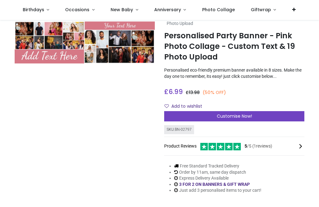
scroll to position [19, 0]
click at [262, 113] on div "Customise Now!" at bounding box center [234, 116] width 140 height 11
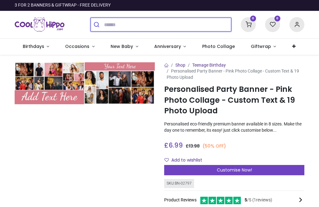
click at [180, 26] on input "search" at bounding box center [167, 25] width 127 height 14
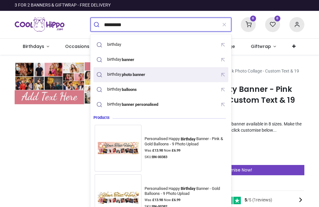
click at [148, 72] on div "birthday photo banner" at bounding box center [121, 74] width 53 height 9
type input "**********"
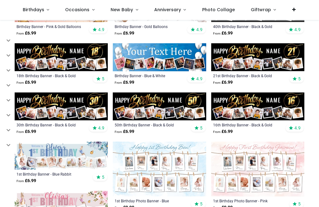
scroll to position [100, 0]
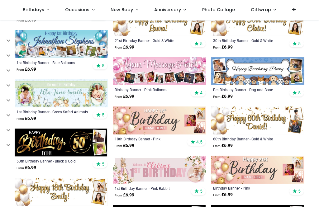
scroll to position [508, 0]
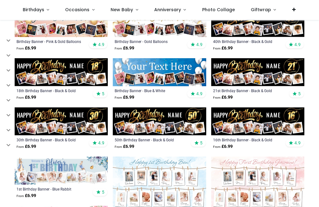
scroll to position [82, 0]
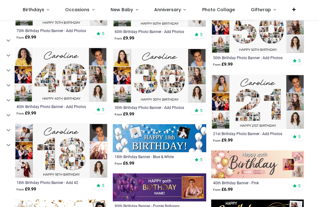
scroll to position [1583, 0]
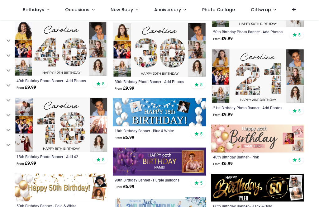
click at [54, 132] on img at bounding box center [61, 125] width 93 height 55
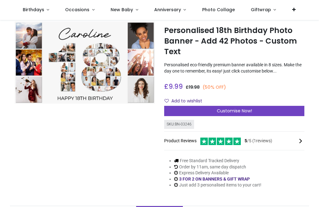
scroll to position [25, 0]
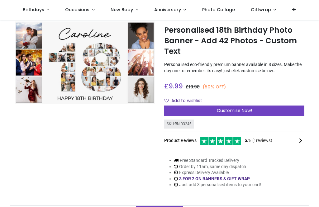
click at [268, 109] on div "Customise Now!" at bounding box center [234, 111] width 140 height 11
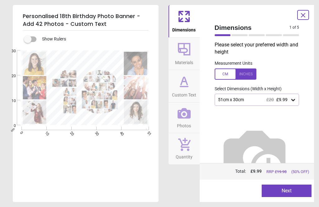
click at [297, 98] on div "51cm x 30cm £20 £9.99" at bounding box center [257, 100] width 85 height 12
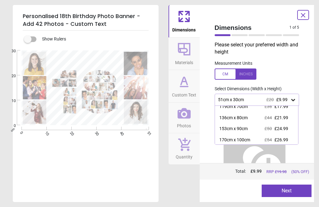
scroll to position [49, 0]
click at [279, 138] on span "£26.99" at bounding box center [282, 140] width 14 height 5
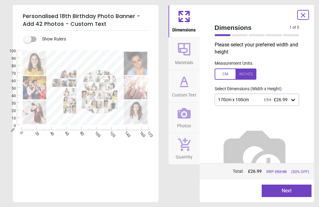
click at [185, 57] on span "Materials" at bounding box center [184, 61] width 18 height 9
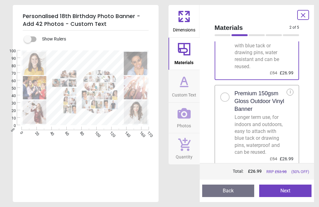
scroll to position [61, 0]
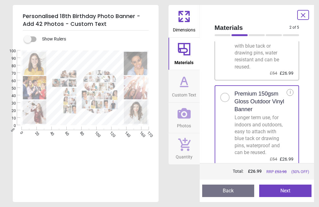
click at [189, 87] on icon at bounding box center [184, 81] width 15 height 15
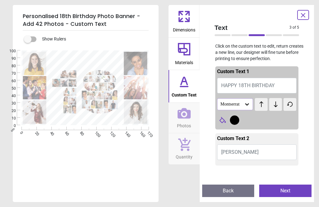
click at [246, 152] on button "Caroline" at bounding box center [257, 153] width 80 height 16
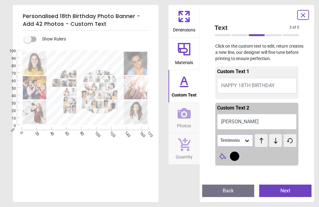
type textarea "*****"
click at [250, 122] on button "ALFIE" at bounding box center [257, 122] width 80 height 16
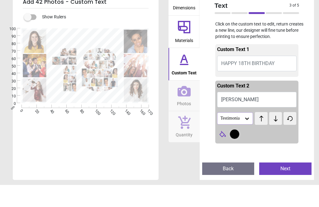
click at [278, 78] on button "HAPPY 18TH BIRTHDAY" at bounding box center [257, 86] width 80 height 16
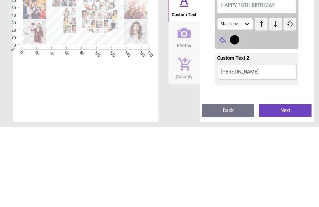
click at [274, 145] on button "ALFIE" at bounding box center [257, 153] width 80 height 16
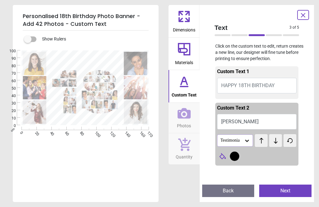
click at [248, 141] on icon at bounding box center [247, 141] width 6 height 6
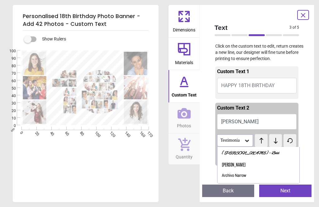
scroll to position [21, 0]
click at [244, 175] on div "Archivo Narrow" at bounding box center [259, 175] width 82 height 11
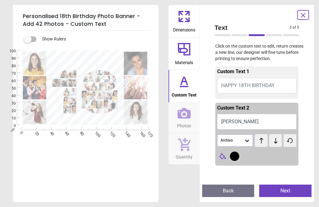
click at [247, 142] on icon at bounding box center [247, 141] width 6 height 6
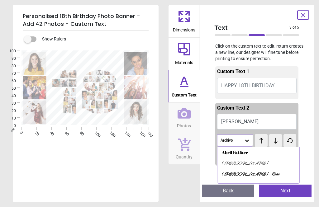
scroll to position [0, 0]
click at [247, 155] on div "Abril Fatface" at bounding box center [259, 152] width 82 height 11
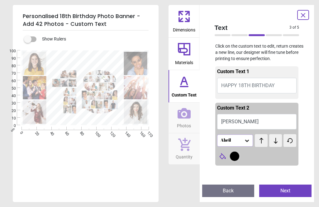
click at [251, 140] on div "Abril Fatface" at bounding box center [235, 141] width 36 height 12
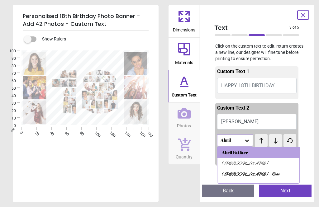
click at [94, 122] on textarea at bounding box center [86, 120] width 70 height 4
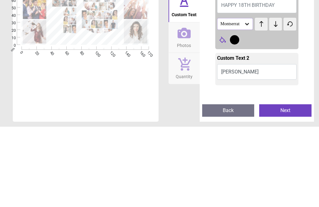
click at [308, 61] on div "Text 3 of 5 3 of 6 Click on the custom text to edit, return creates a new line,…" at bounding box center [257, 103] width 115 height 197
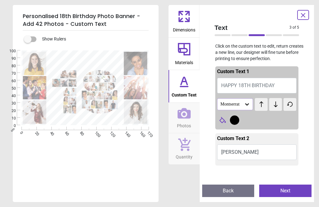
click at [281, 156] on button "ALFIE" at bounding box center [257, 153] width 80 height 16
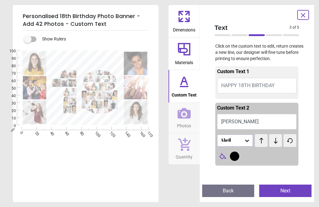
click at [250, 144] on icon at bounding box center [247, 141] width 6 height 6
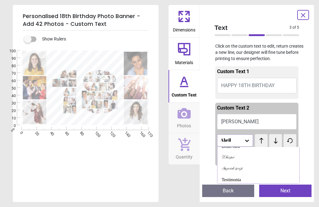
scroll to position [105, 0]
click at [266, 167] on div "Imperial Script" at bounding box center [259, 169] width 82 height 11
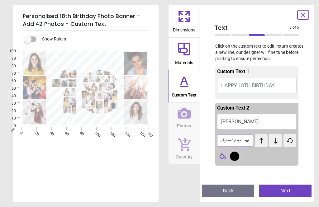
click at [249, 143] on icon at bounding box center [247, 141] width 6 height 6
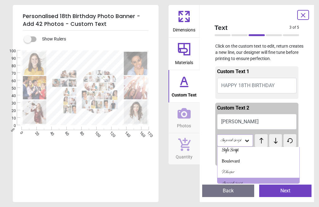
scroll to position [95, 0]
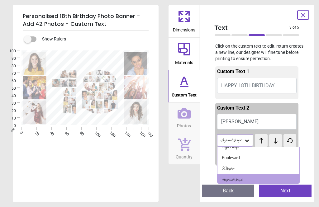
click at [255, 157] on div "Boulevard" at bounding box center [259, 158] width 82 height 11
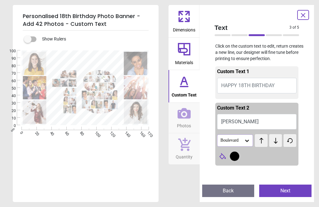
click at [252, 142] on div "Boulevard" at bounding box center [235, 141] width 36 height 12
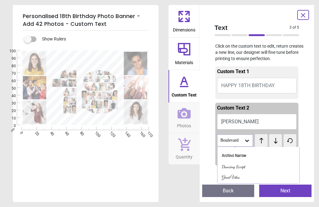
scroll to position [42, 0]
click at [257, 155] on div "Archivo Narrow" at bounding box center [259, 155] width 82 height 11
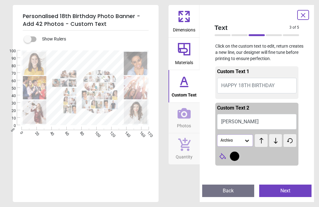
click at [266, 142] on icon at bounding box center [261, 141] width 9 height 6
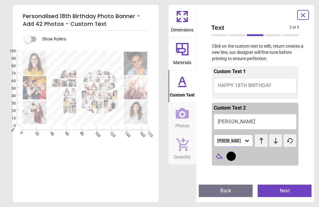
click at [268, 142] on div "test test" at bounding box center [276, 140] width 42 height 13
click at [236, 158] on div at bounding box center [231, 156] width 9 height 9
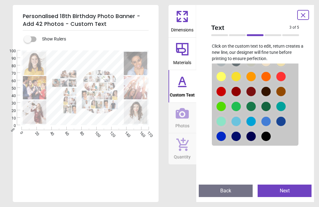
scroll to position [133, 0]
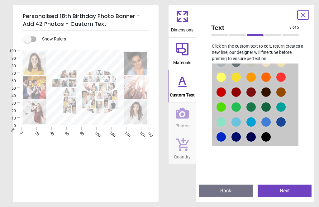
click at [226, 52] on div at bounding box center [221, 47] width 9 height 9
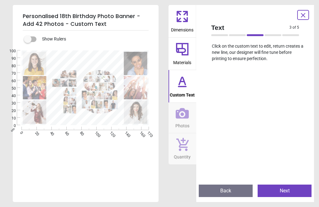
click at [95, 121] on textarea at bounding box center [86, 120] width 70 height 4
click at [190, 88] on button "Custom Text" at bounding box center [183, 86] width 28 height 32
click at [88, 121] on textarea at bounding box center [86, 120] width 70 height 4
click at [183, 51] on icon at bounding box center [182, 49] width 15 height 15
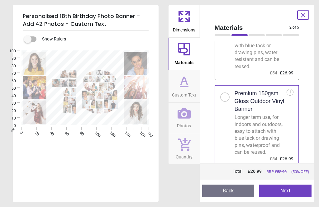
scroll to position [61, 0]
click at [188, 82] on icon at bounding box center [184, 81] width 15 height 15
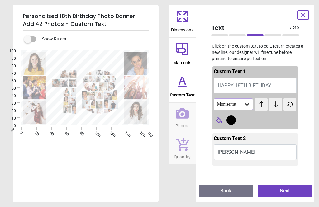
click at [236, 118] on div at bounding box center [231, 120] width 9 height 9
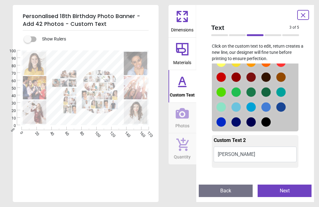
scroll to position [110, 0]
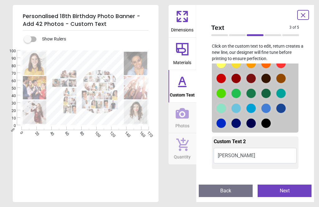
click at [226, 38] on div at bounding box center [221, 33] width 9 height 9
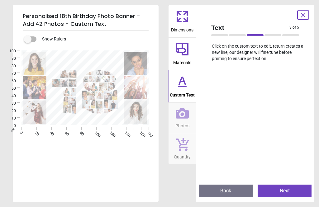
click at [293, 192] on button "Next" at bounding box center [285, 191] width 54 height 12
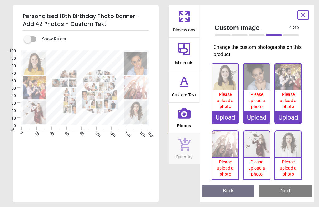
click at [93, 126] on div at bounding box center [85, 113] width 145 height 124
click at [93, 122] on div at bounding box center [85, 88] width 145 height 75
click at [88, 122] on div at bounding box center [85, 88] width 145 height 75
click at [235, 194] on button "Back" at bounding box center [228, 191] width 52 height 12
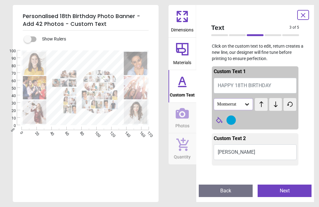
click at [253, 152] on button "ALFIE" at bounding box center [255, 153] width 83 height 16
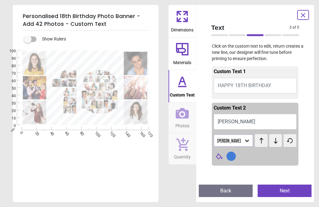
click at [236, 155] on div at bounding box center [231, 156] width 9 height 9
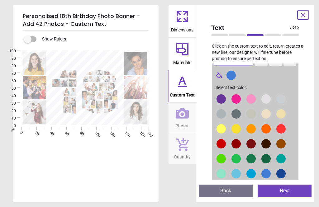
scroll to position [85, 0]
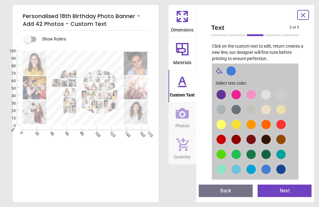
click at [226, 100] on div at bounding box center [221, 94] width 9 height 9
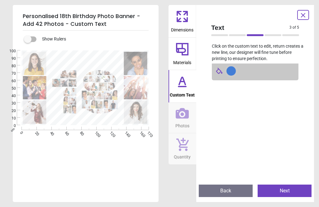
click at [187, 92] on span "Custom Text" at bounding box center [182, 93] width 25 height 9
click at [295, 185] on button "Next" at bounding box center [285, 191] width 54 height 12
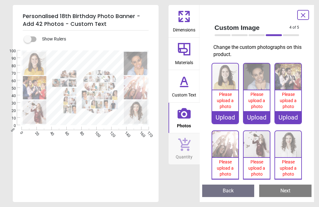
click at [191, 85] on icon at bounding box center [184, 81] width 15 height 15
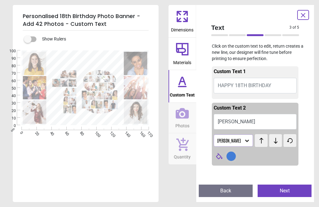
click at [95, 121] on div at bounding box center [85, 88] width 145 height 75
click at [87, 120] on div at bounding box center [85, 88] width 145 height 75
click at [101, 119] on div at bounding box center [85, 88] width 145 height 75
click at [88, 121] on div at bounding box center [85, 88] width 145 height 75
click at [276, 126] on button "ALFIE" at bounding box center [255, 122] width 83 height 16
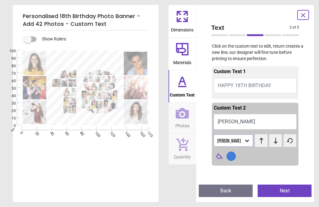
click at [277, 84] on button "HAPPY 18TH BIRTHDAY" at bounding box center [255, 86] width 83 height 16
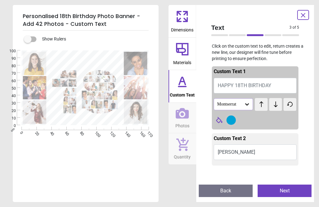
click at [236, 120] on div at bounding box center [231, 120] width 9 height 9
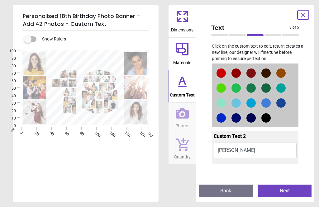
scroll to position [115, 0]
click at [226, 33] on div at bounding box center [221, 28] width 9 height 9
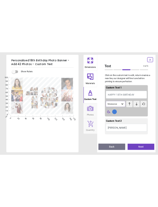
scroll to position [0, 0]
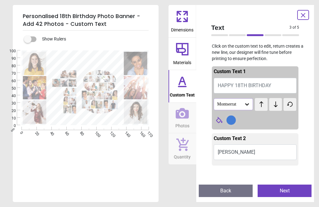
click at [276, 105] on icon at bounding box center [276, 105] width 4 height 6
click at [263, 102] on span "test" at bounding box center [264, 101] width 6 height 5
click at [262, 104] on icon at bounding box center [261, 104] width 9 height 6
click at [264, 105] on icon at bounding box center [261, 104] width 9 height 6
click at [263, 104] on icon at bounding box center [261, 104] width 9 height 6
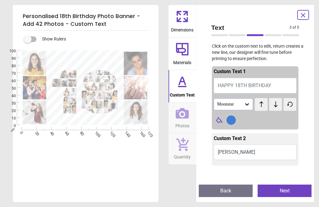
click at [265, 104] on icon at bounding box center [261, 104] width 9 height 6
click at [265, 105] on icon at bounding box center [261, 104] width 9 height 6
click at [263, 101] on icon at bounding box center [261, 104] width 9 height 6
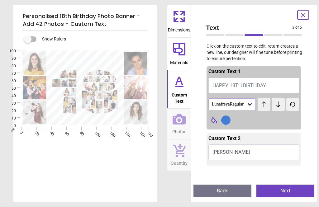
click at [265, 104] on icon at bounding box center [264, 104] width 9 height 6
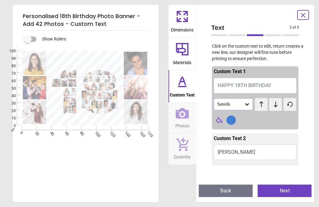
click at [265, 104] on icon at bounding box center [261, 104] width 9 height 6
click at [264, 102] on icon at bounding box center [261, 104] width 9 height 6
click at [262, 104] on icon at bounding box center [262, 105] width 4 height 6
click at [265, 105] on icon at bounding box center [261, 104] width 9 height 6
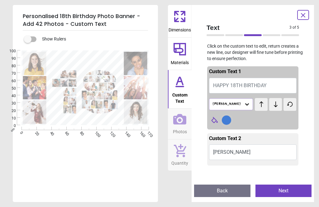
click at [263, 106] on icon at bounding box center [261, 104] width 9 height 6
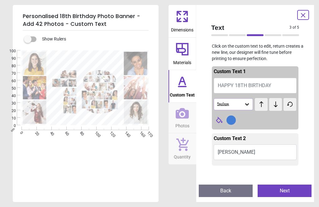
click at [263, 105] on icon at bounding box center [261, 104] width 9 height 6
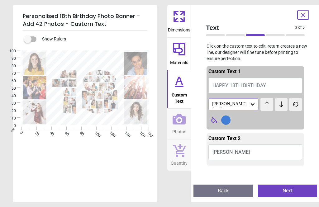
click at [263, 105] on icon at bounding box center [267, 104] width 9 height 6
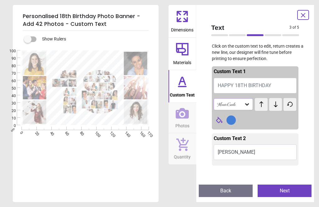
click at [263, 105] on icon at bounding box center [261, 104] width 9 height 6
click at [262, 104] on icon at bounding box center [261, 104] width 9 height 6
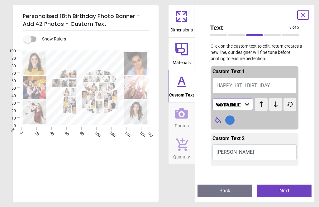
click at [264, 104] on icon at bounding box center [261, 104] width 9 height 6
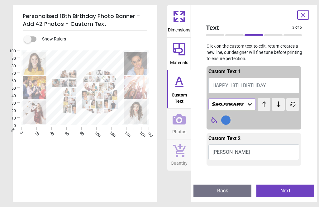
click at [266, 104] on icon at bounding box center [264, 104] width 9 height 6
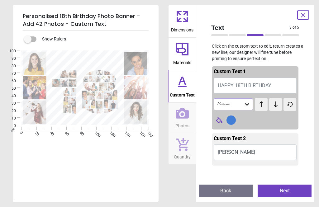
click at [268, 106] on button at bounding box center [261, 104] width 13 height 13
click at [266, 105] on button at bounding box center [261, 104] width 13 height 13
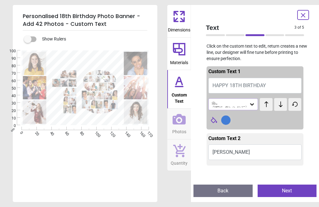
click at [267, 104] on button at bounding box center [266, 104] width 13 height 13
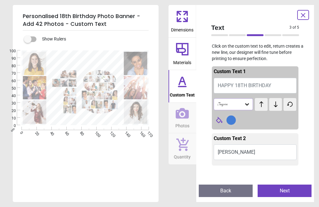
click at [267, 105] on button at bounding box center [261, 104] width 13 height 13
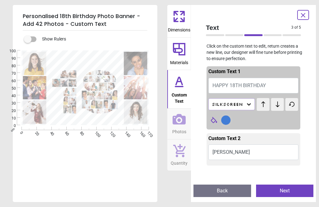
click at [264, 105] on icon at bounding box center [264, 105] width 4 height 6
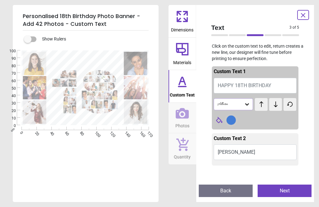
click at [266, 106] on icon at bounding box center [261, 104] width 9 height 6
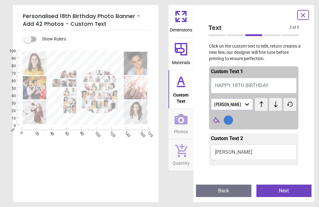
click at [267, 104] on button at bounding box center [261, 104] width 13 height 13
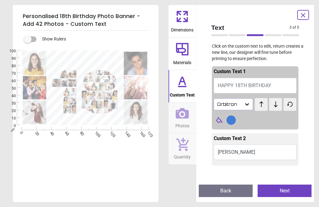
click at [267, 105] on button at bounding box center [261, 104] width 13 height 13
click at [268, 107] on button at bounding box center [261, 104] width 13 height 13
click at [267, 105] on button at bounding box center [261, 104] width 13 height 13
click at [267, 106] on button at bounding box center [261, 104] width 13 height 13
click at [264, 104] on icon at bounding box center [261, 104] width 9 height 6
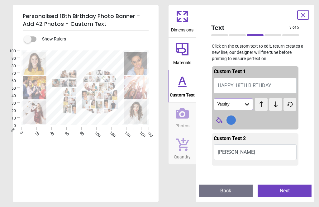
click at [265, 105] on icon at bounding box center [261, 104] width 9 height 6
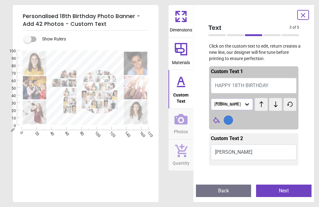
click at [264, 105] on icon at bounding box center [261, 104] width 9 height 6
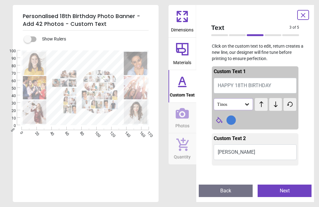
click at [261, 105] on icon at bounding box center [261, 104] width 9 height 6
click at [262, 106] on icon at bounding box center [262, 105] width 4 height 6
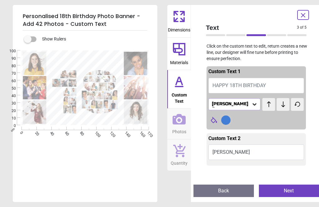
click at [265, 105] on icon at bounding box center [269, 104] width 9 height 6
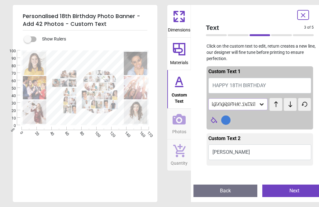
click at [272, 105] on icon at bounding box center [276, 104] width 9 height 6
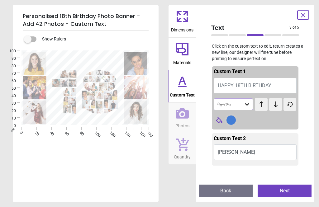
click at [262, 107] on icon at bounding box center [261, 104] width 9 height 6
click at [261, 106] on icon at bounding box center [261, 104] width 9 height 6
click at [260, 107] on button at bounding box center [261, 104] width 13 height 13
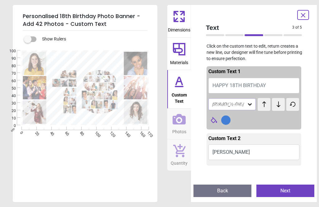
click at [263, 106] on icon at bounding box center [265, 105] width 4 height 6
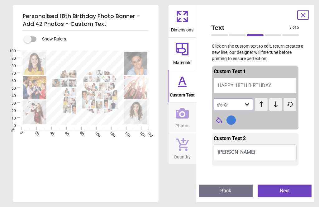
click at [262, 106] on icon at bounding box center [262, 105] width 4 height 6
click at [260, 106] on icon at bounding box center [261, 104] width 9 height 6
click at [259, 107] on icon at bounding box center [261, 104] width 9 height 6
click at [264, 106] on icon at bounding box center [261, 104] width 9 height 6
click at [262, 105] on icon at bounding box center [262, 105] width 4 height 6
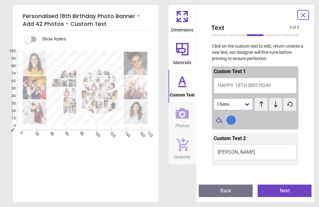
click at [261, 104] on icon at bounding box center [262, 105] width 4 height 6
click at [261, 105] on icon at bounding box center [262, 105] width 4 height 6
click at [261, 105] on icon at bounding box center [261, 104] width 9 height 6
click at [260, 106] on icon at bounding box center [261, 104] width 9 height 6
click at [260, 105] on icon at bounding box center [261, 104] width 9 height 6
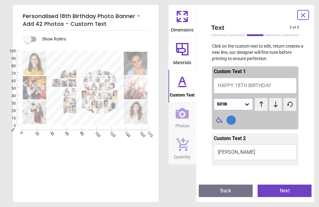
click at [261, 104] on icon at bounding box center [261, 104] width 9 height 6
click at [261, 104] on icon at bounding box center [262, 105] width 4 height 6
click at [283, 124] on div at bounding box center [258, 120] width 70 height 11
click at [189, 117] on icon at bounding box center [182, 113] width 13 height 11
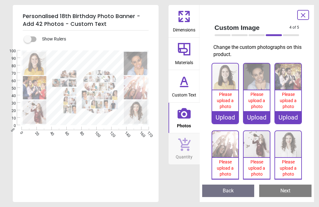
click at [231, 97] on span "Please upload a photo" at bounding box center [225, 100] width 17 height 17
